Goal: Navigation & Orientation: Go to known website

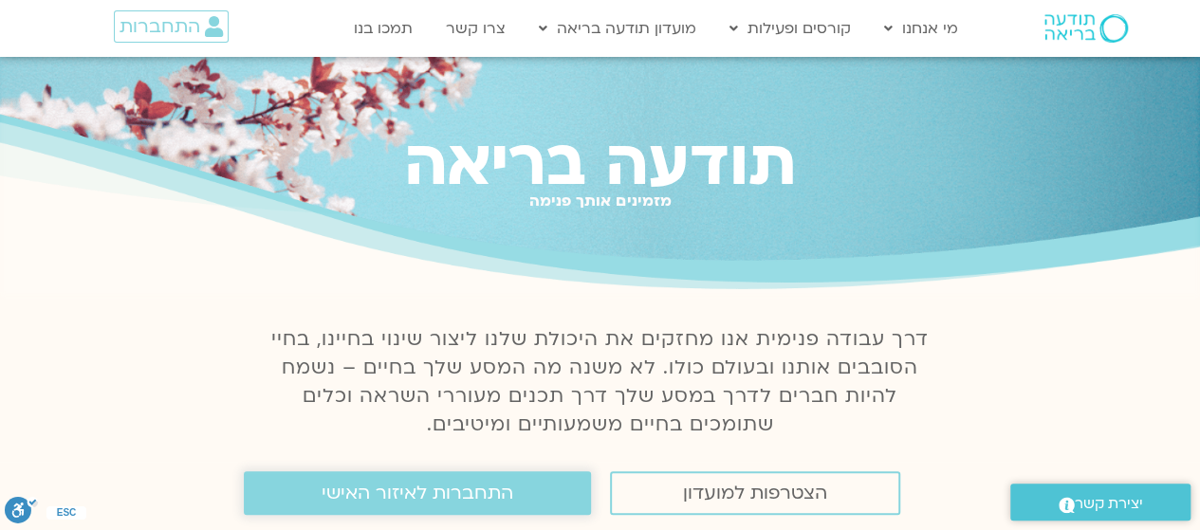
click at [425, 485] on span "התחברות לאיזור האישי" at bounding box center [418, 493] width 192 height 21
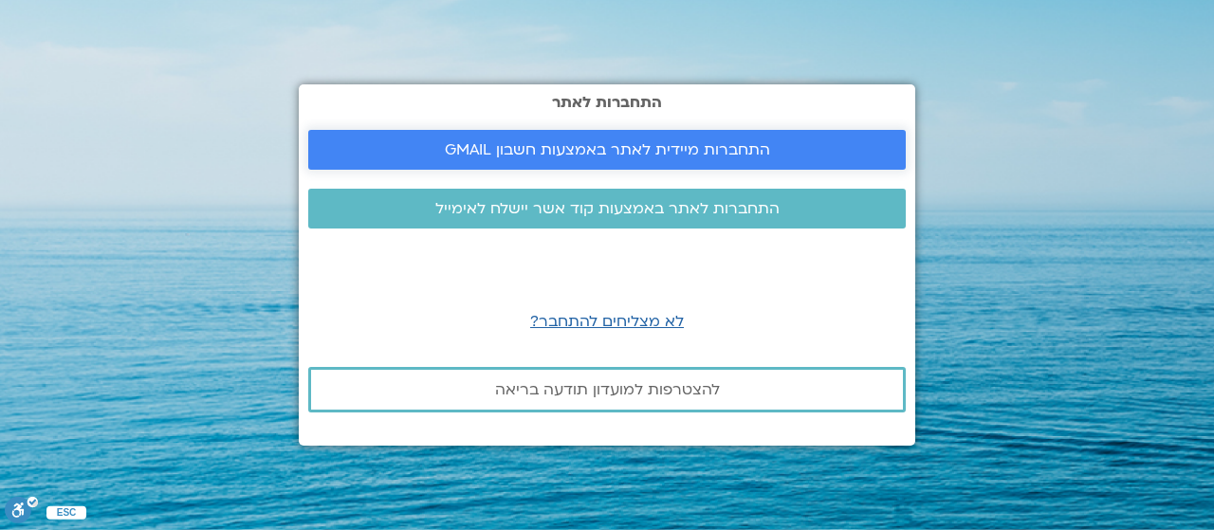
click at [694, 141] on span "התחברות מיידית לאתר באמצעות חשבון GMAIL" at bounding box center [607, 149] width 325 height 17
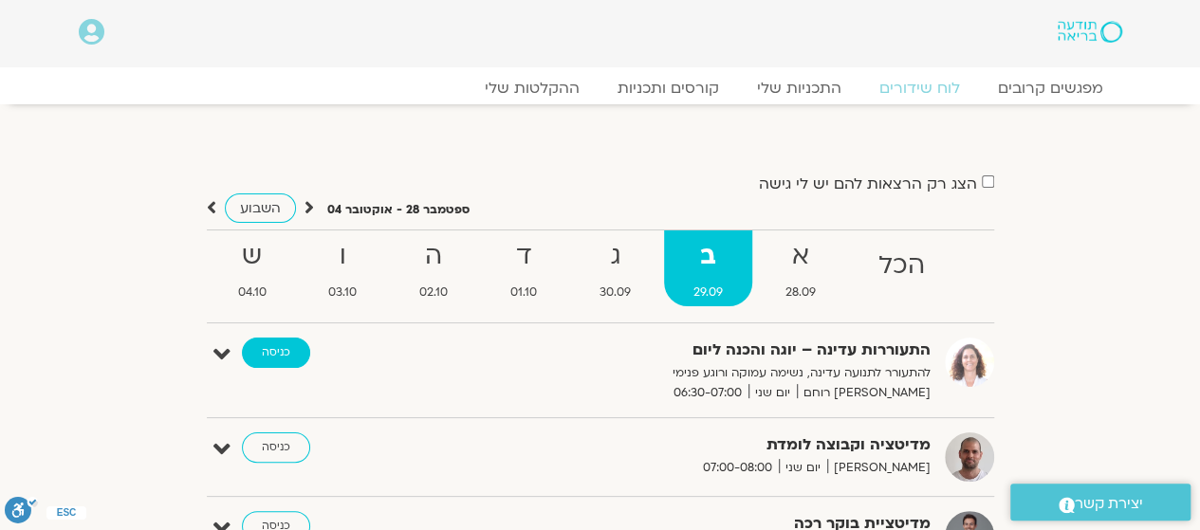
click at [287, 348] on link "כניסה" at bounding box center [276, 353] width 68 height 30
